Goal: Navigation & Orientation: Find specific page/section

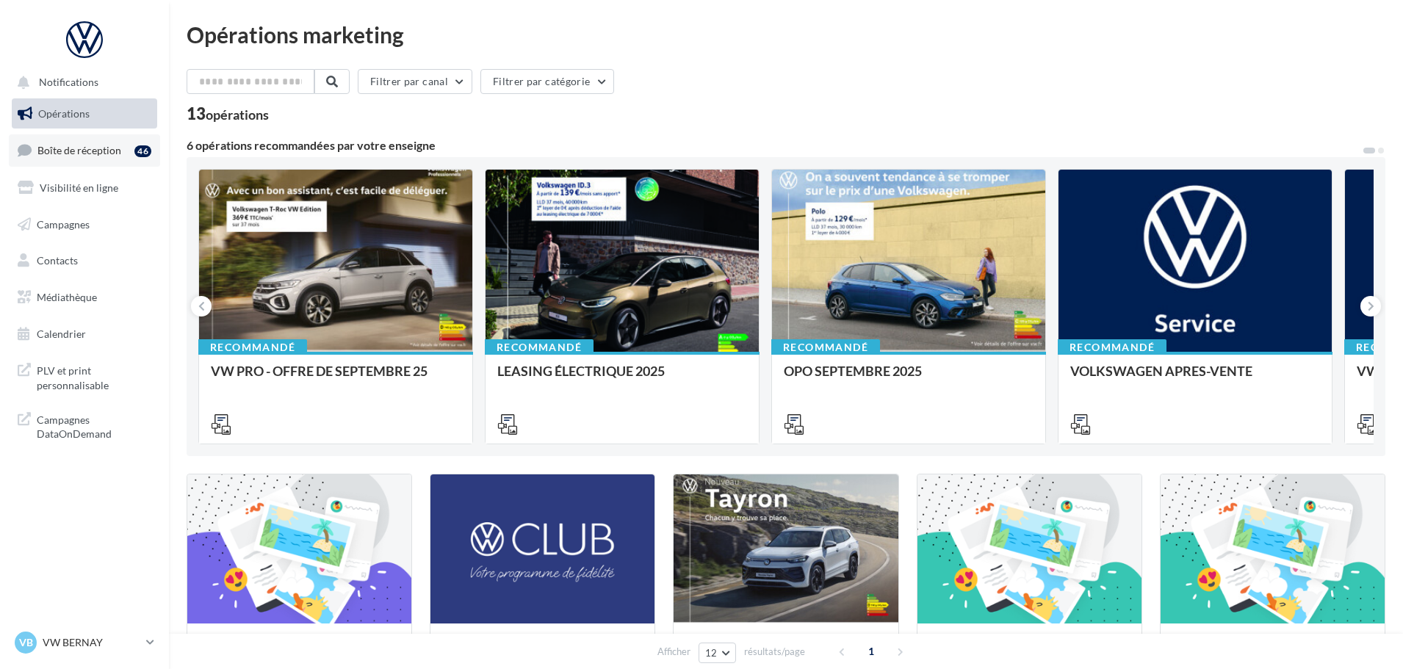
click at [72, 145] on span "Boîte de réception" at bounding box center [79, 150] width 84 height 12
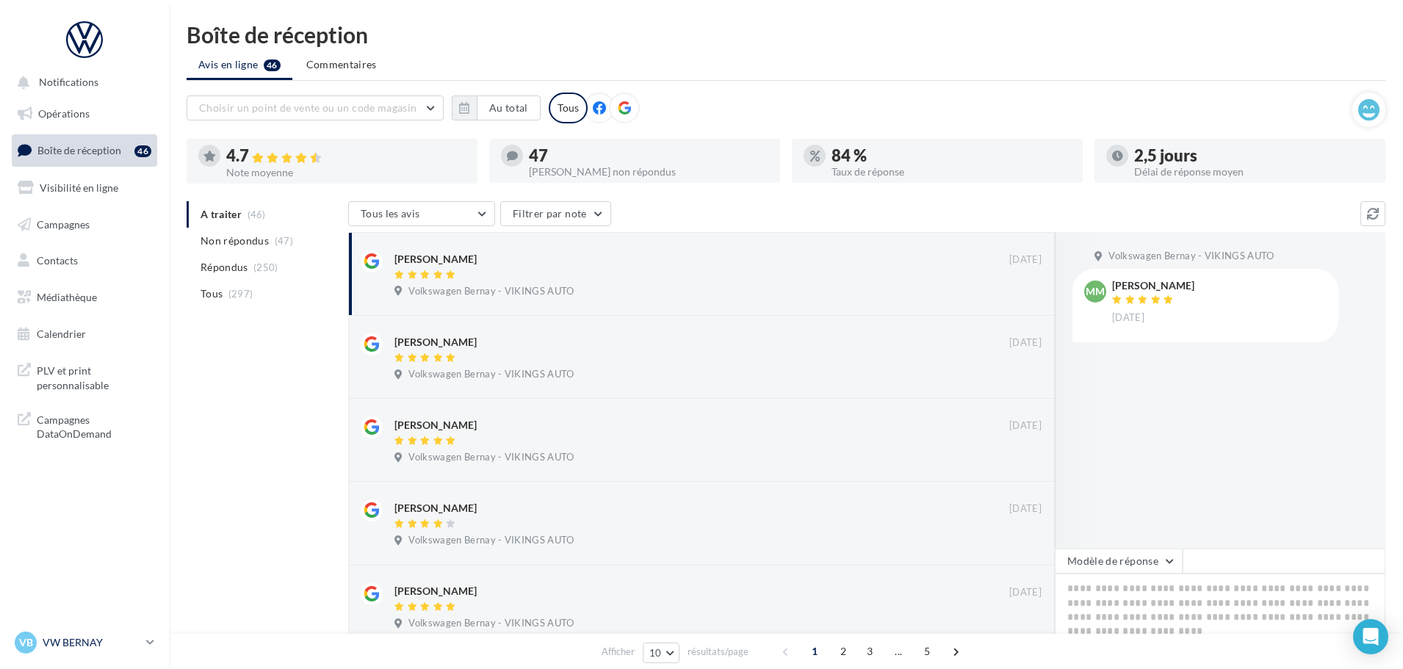
click at [113, 640] on p "VW BERNAY" at bounding box center [92, 642] width 98 height 15
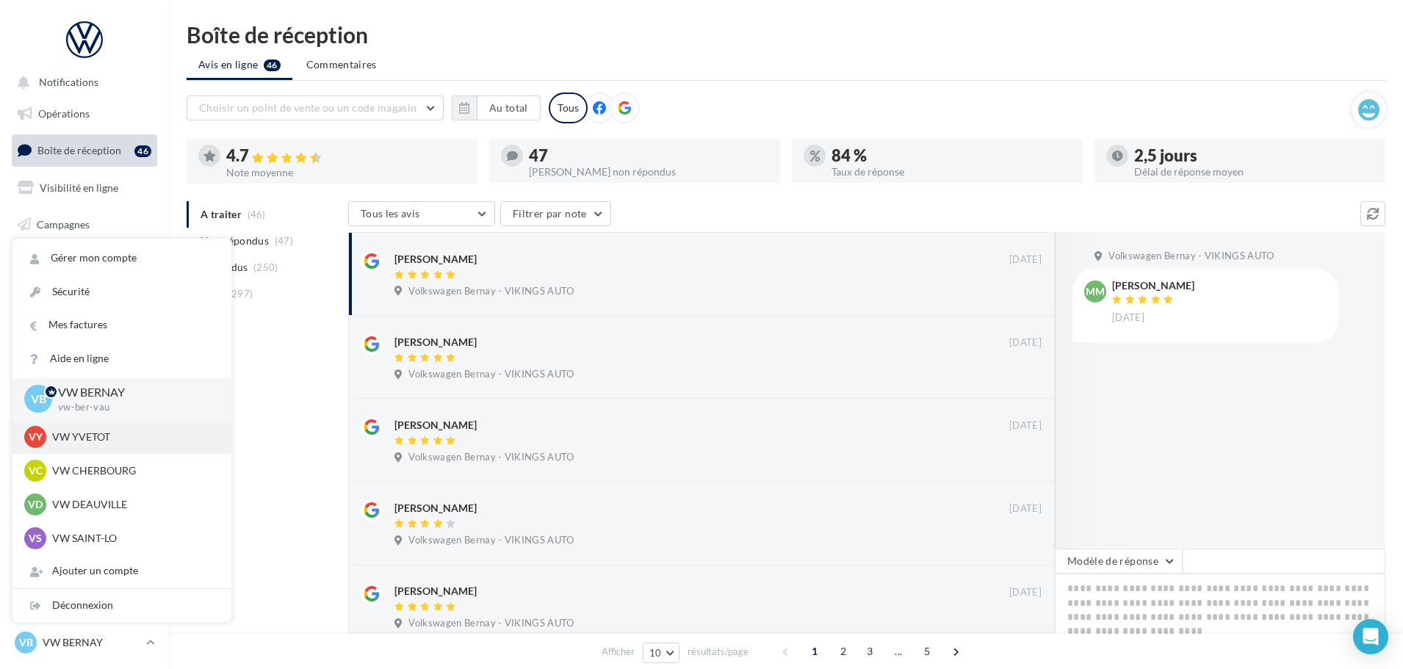
click at [123, 432] on p "VW YVETOT" at bounding box center [133, 437] width 162 height 15
